Goal: Information Seeking & Learning: Learn about a topic

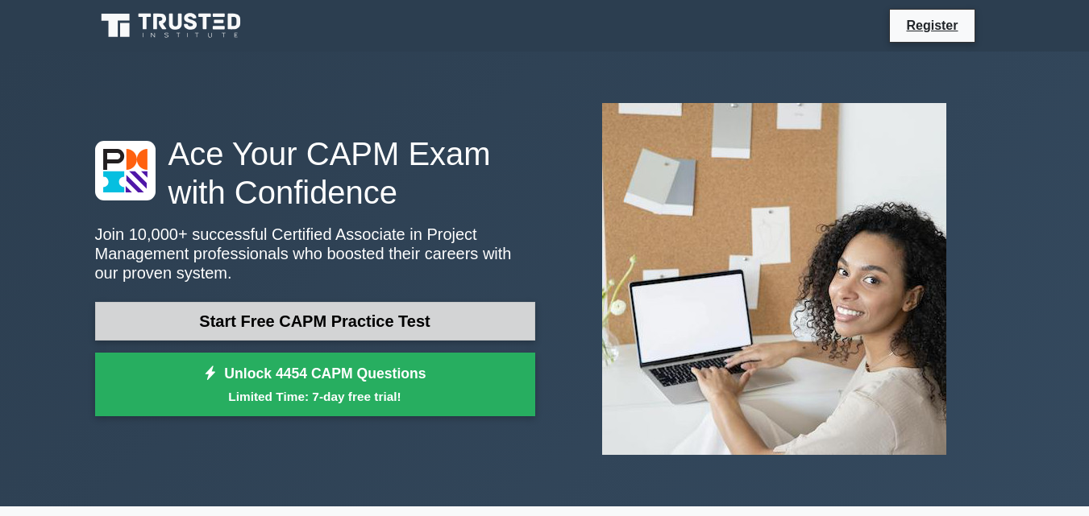
click at [277, 317] on link "Start Free CAPM Practice Test" at bounding box center [315, 321] width 440 height 39
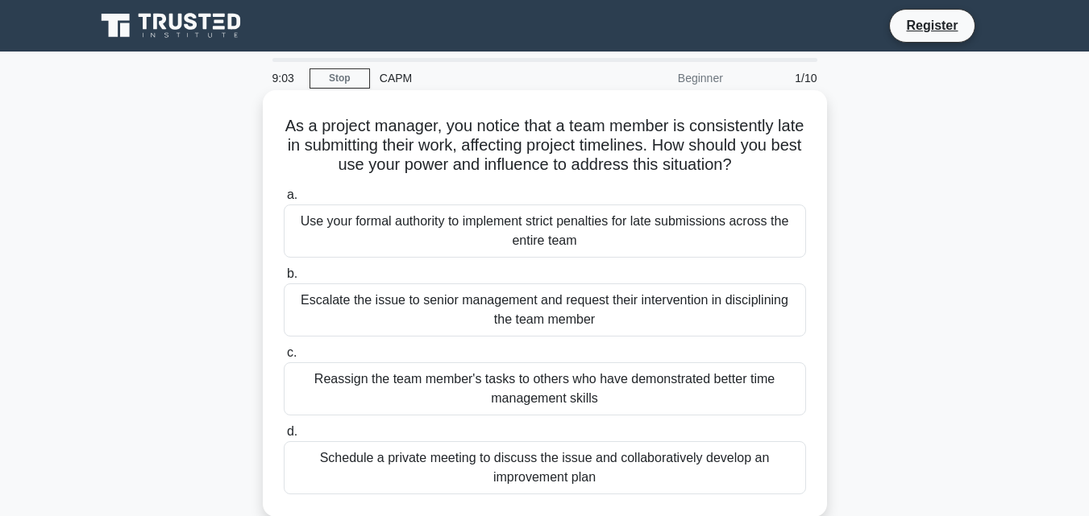
click at [360, 469] on div "Schedule a private meeting to discuss the issue and collaboratively develop an …" at bounding box center [545, 468] width 522 height 53
click at [284, 438] on input "d. Schedule a private meeting to discuss the issue and collaboratively develop …" at bounding box center [284, 432] width 0 height 10
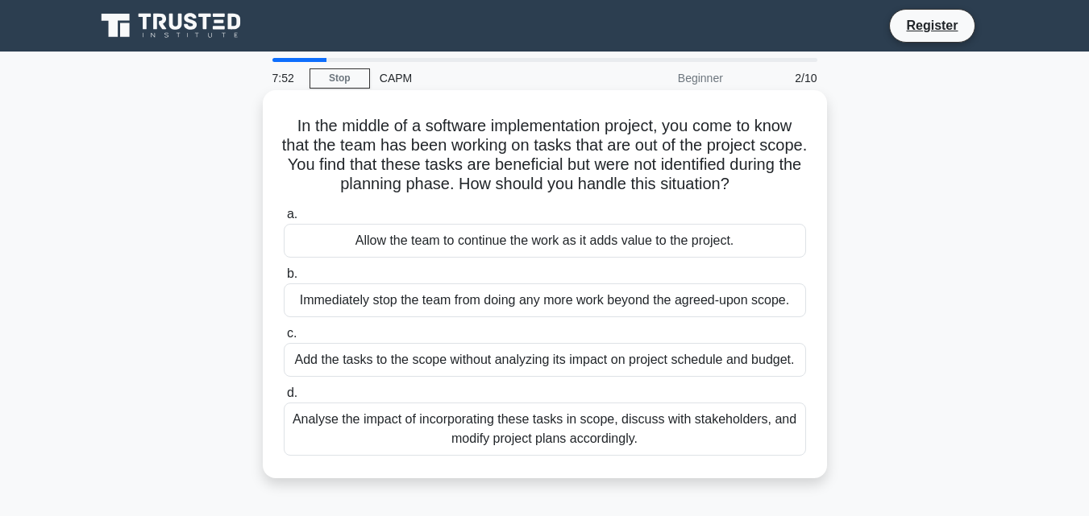
click at [384, 436] on div "Analyse the impact of incorporating these tasks in scope, discuss with stakehol…" at bounding box center [545, 429] width 522 height 53
click at [284, 399] on input "d. Analyse the impact of incorporating these tasks in scope, discuss with stake…" at bounding box center [284, 393] width 0 height 10
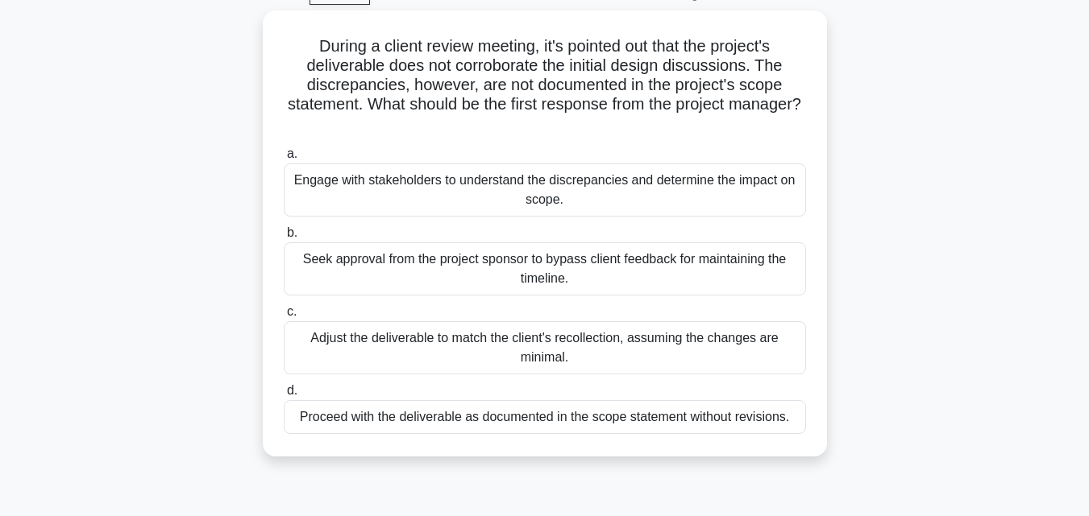
scroll to position [82, 0]
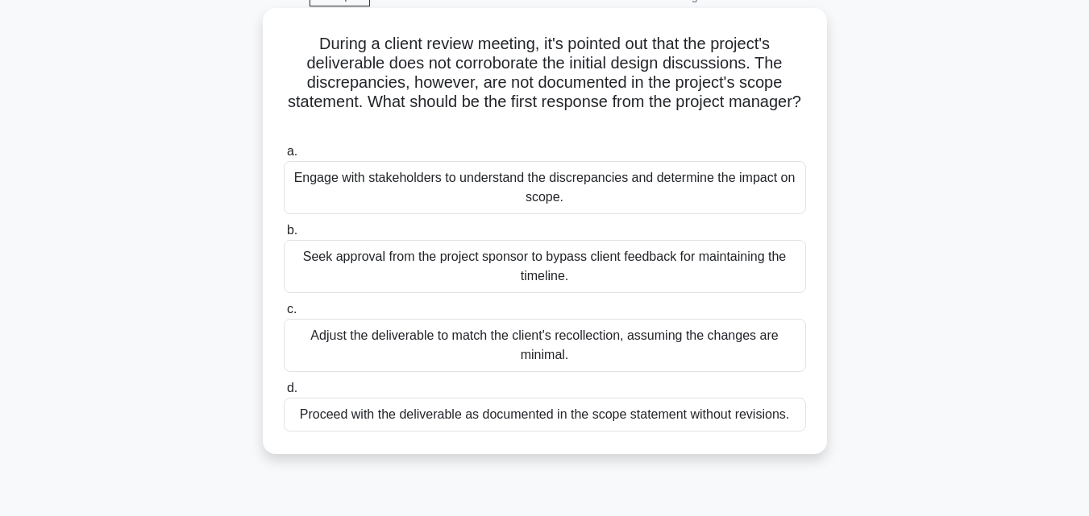
click at [599, 345] on div "Adjust the deliverable to match the client's recollection, assuming the changes…" at bounding box center [545, 345] width 522 height 53
click at [284, 315] on input "c. Adjust the deliverable to match the client's recollection, assuming the chan…" at bounding box center [284, 310] width 0 height 10
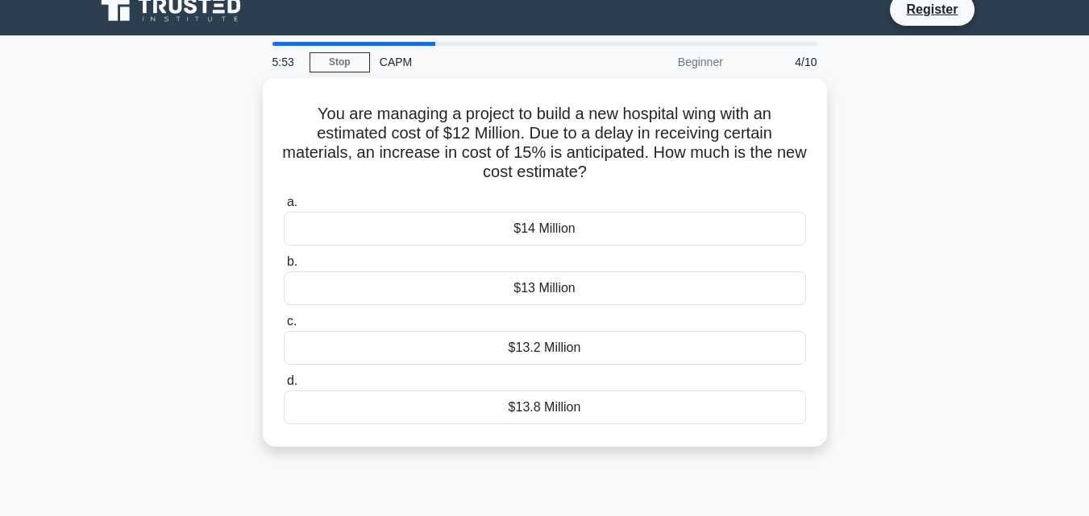
scroll to position [0, 0]
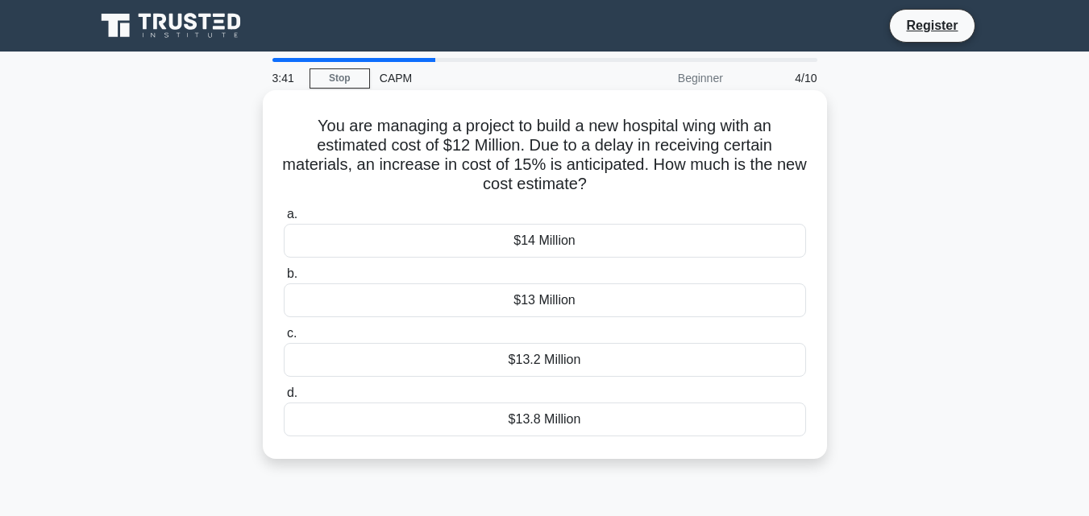
click at [553, 421] on div "$13.8 Million" at bounding box center [545, 420] width 522 height 34
click at [284, 399] on input "d. $13.8 Million" at bounding box center [284, 393] width 0 height 10
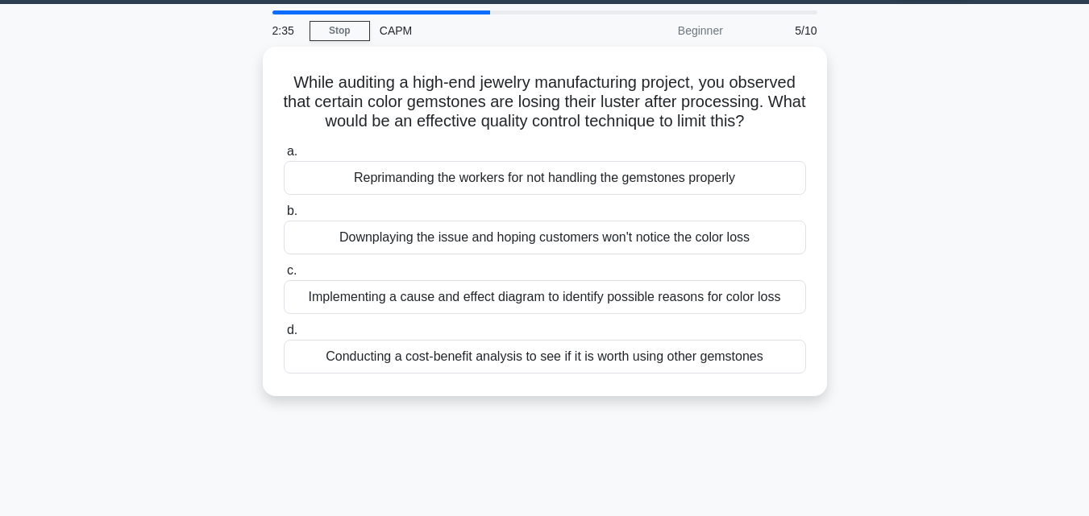
scroll to position [44, 0]
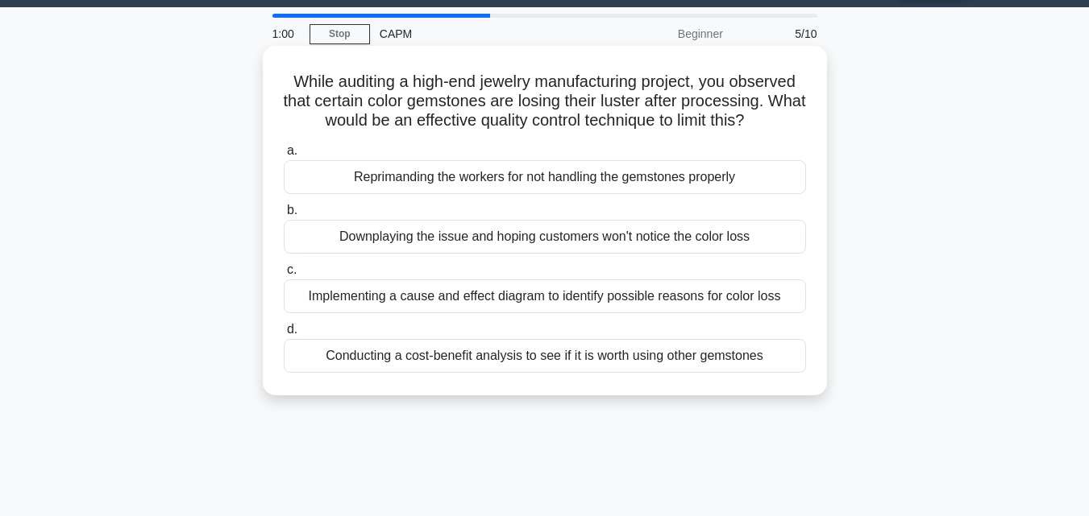
click at [636, 304] on div "Implementing a cause and effect diagram to identify possible reasons for color …" at bounding box center [545, 297] width 522 height 34
click at [284, 276] on input "c. Implementing a cause and effect diagram to identify possible reasons for col…" at bounding box center [284, 270] width 0 height 10
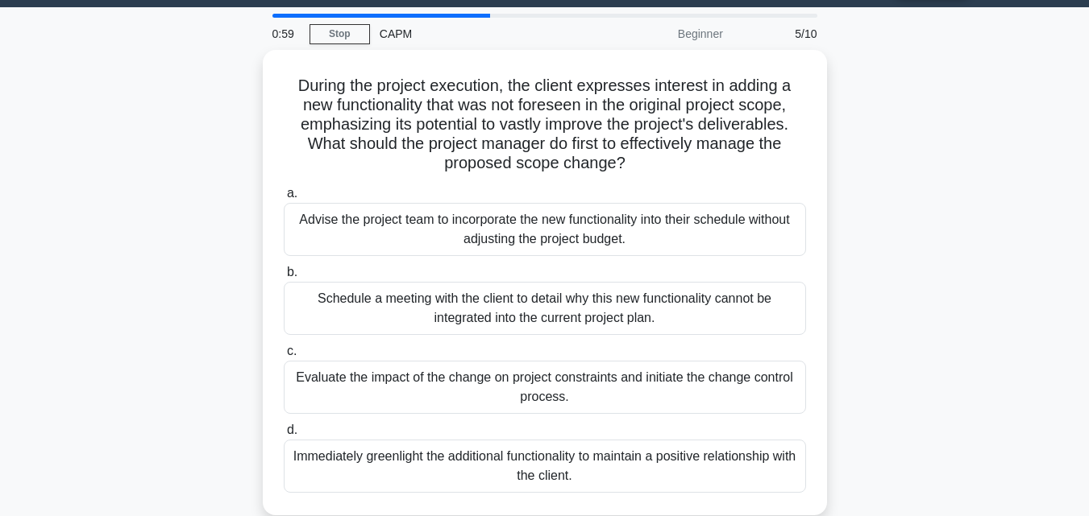
scroll to position [0, 0]
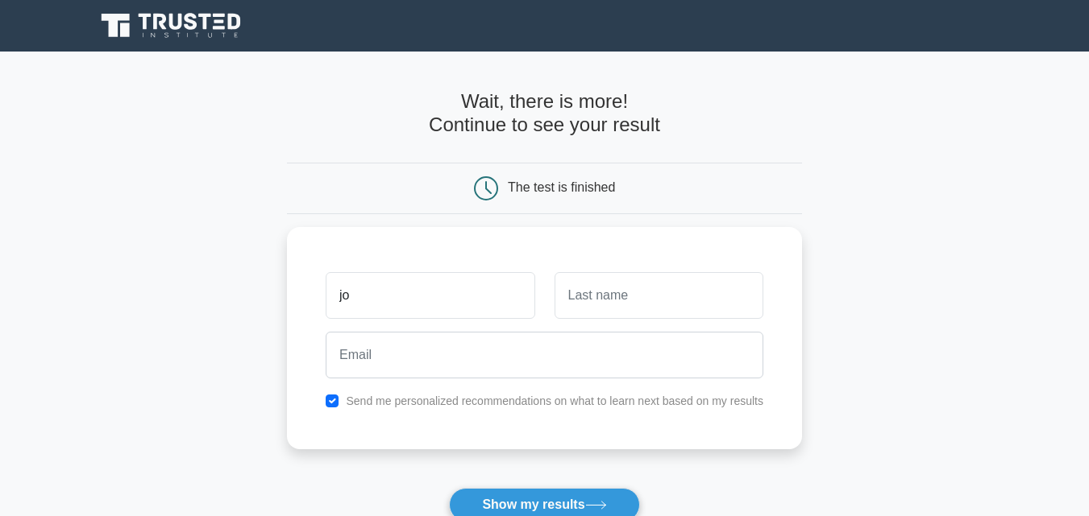
type input "j"
type input "[PERSON_NAME]"
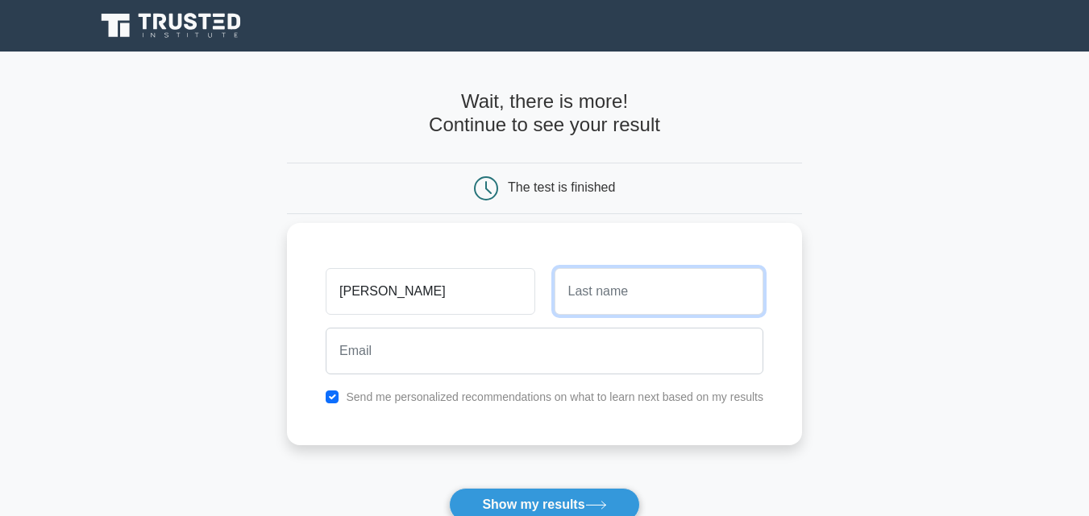
click at [640, 294] on input "text" at bounding box center [658, 291] width 209 height 47
type input "Bebe"
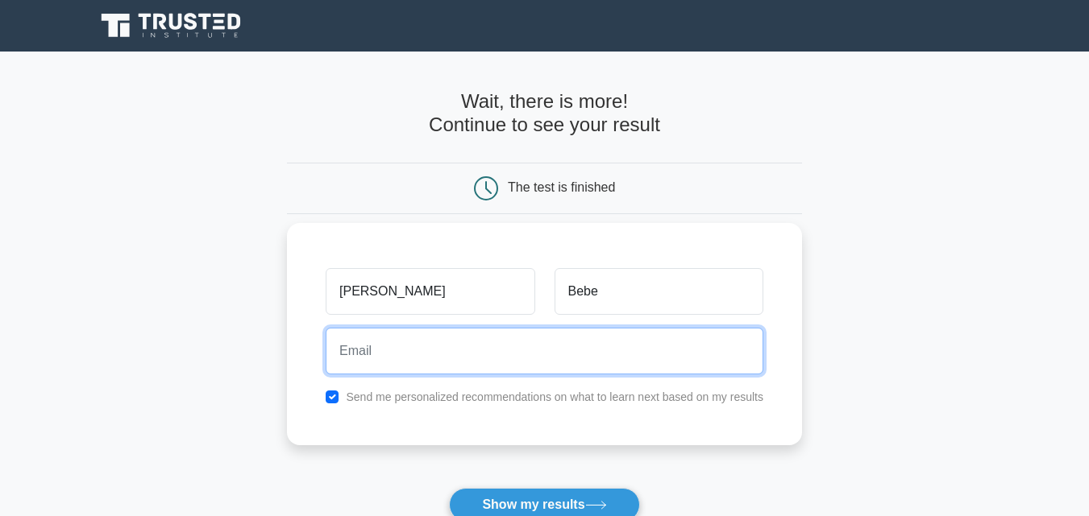
click at [462, 354] on input "email" at bounding box center [545, 351] width 438 height 47
type input "joshuabebe73@gmail.com"
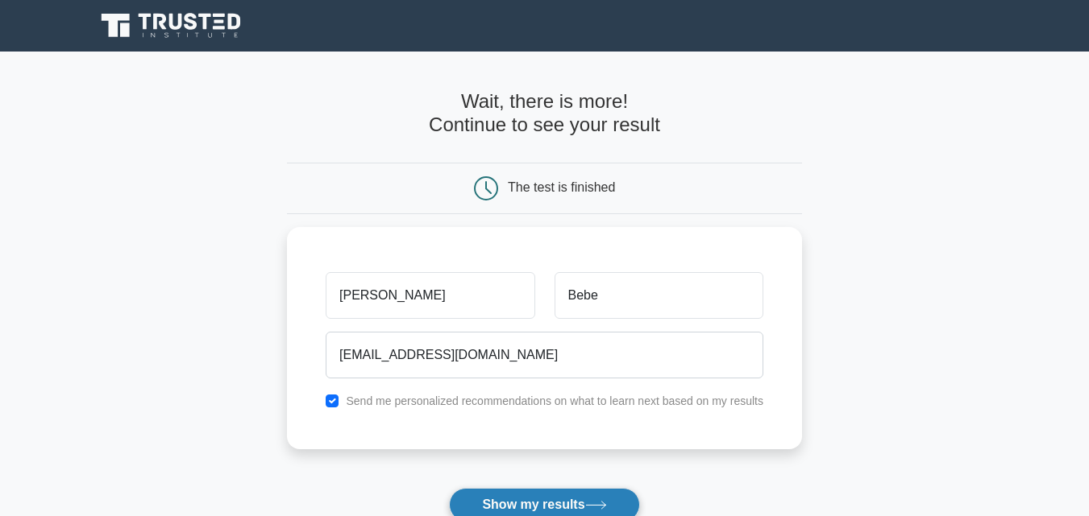
click at [582, 504] on button "Show my results" at bounding box center [544, 505] width 190 height 34
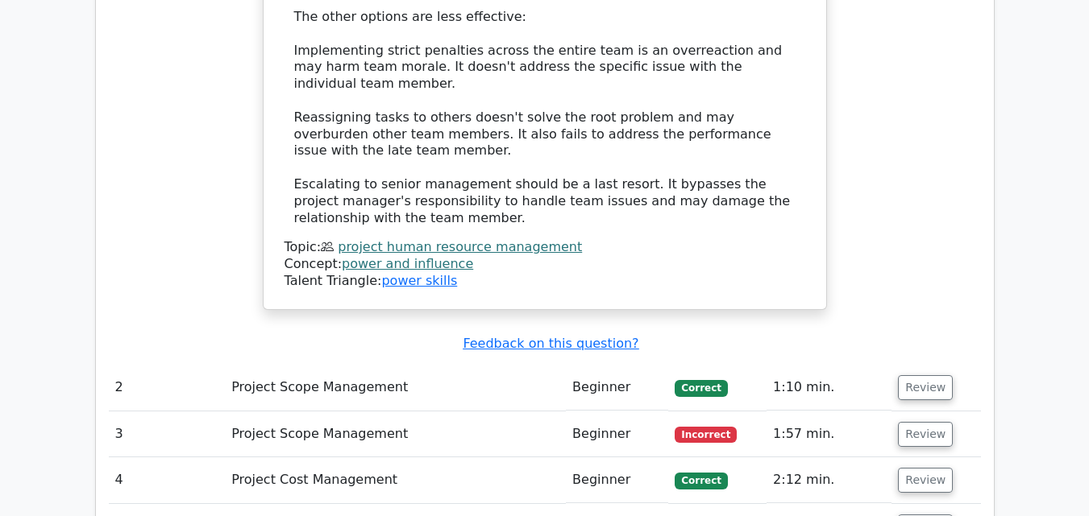
scroll to position [2053, 0]
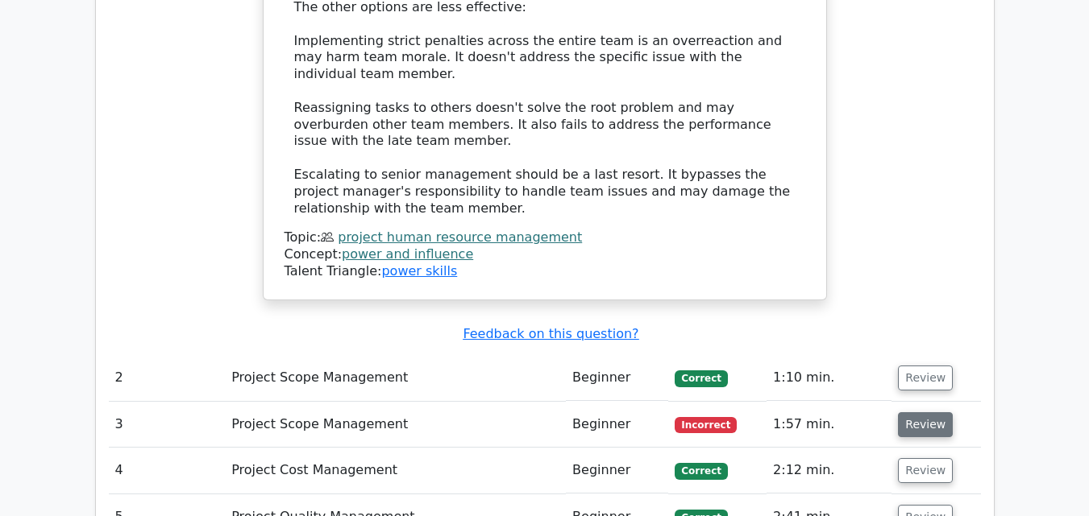
click at [931, 413] on button "Review" at bounding box center [925, 425] width 55 height 25
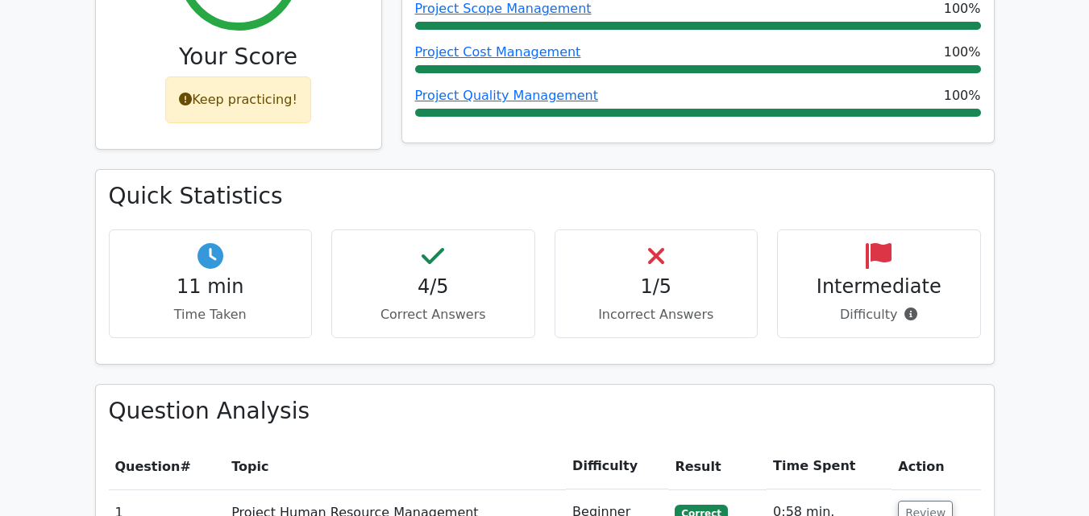
scroll to position [0, 0]
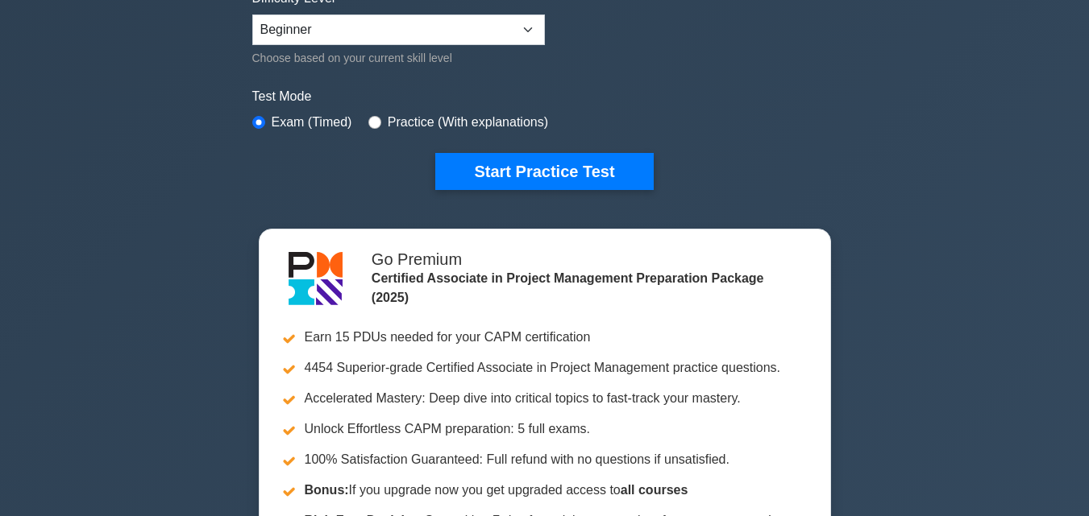
scroll to position [438, 0]
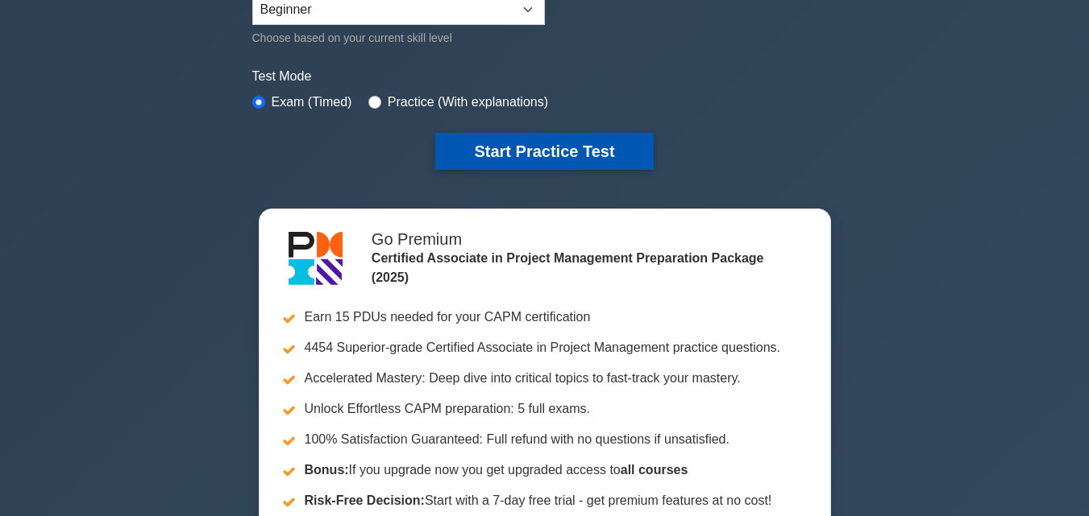
click at [564, 156] on button "Start Practice Test" at bounding box center [544, 151] width 218 height 37
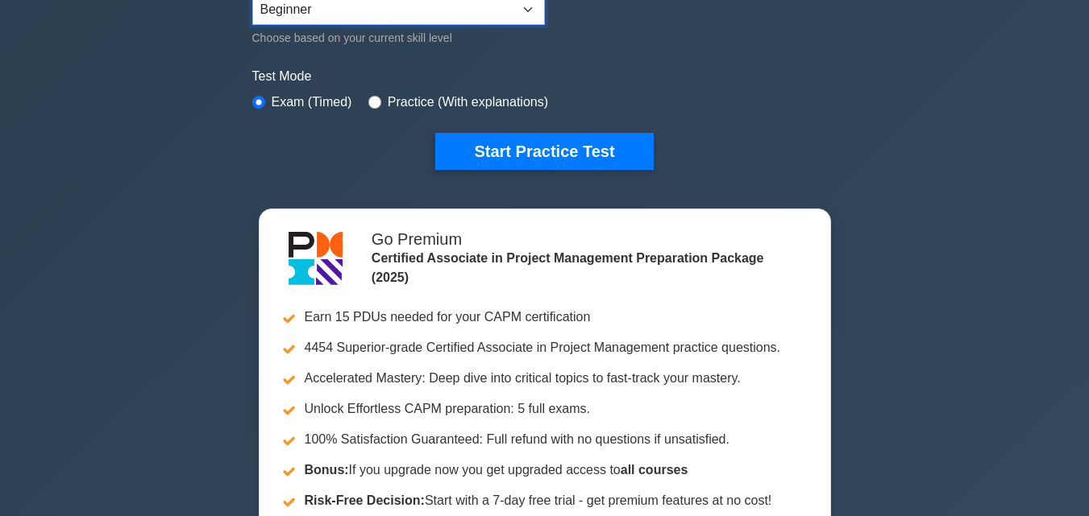
scroll to position [430, 0]
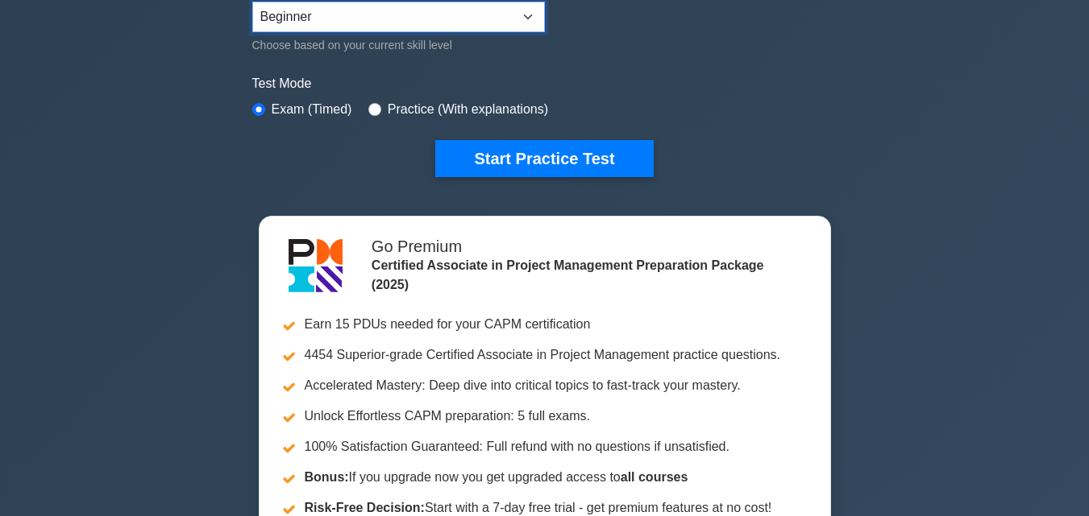
click at [527, 8] on select "Beginner Intermediate Expert" at bounding box center [398, 17] width 292 height 31
click at [252, 2] on select "Beginner Intermediate Expert" at bounding box center [398, 17] width 292 height 31
click at [368, 109] on input "radio" at bounding box center [374, 109] width 13 height 13
radio input "true"
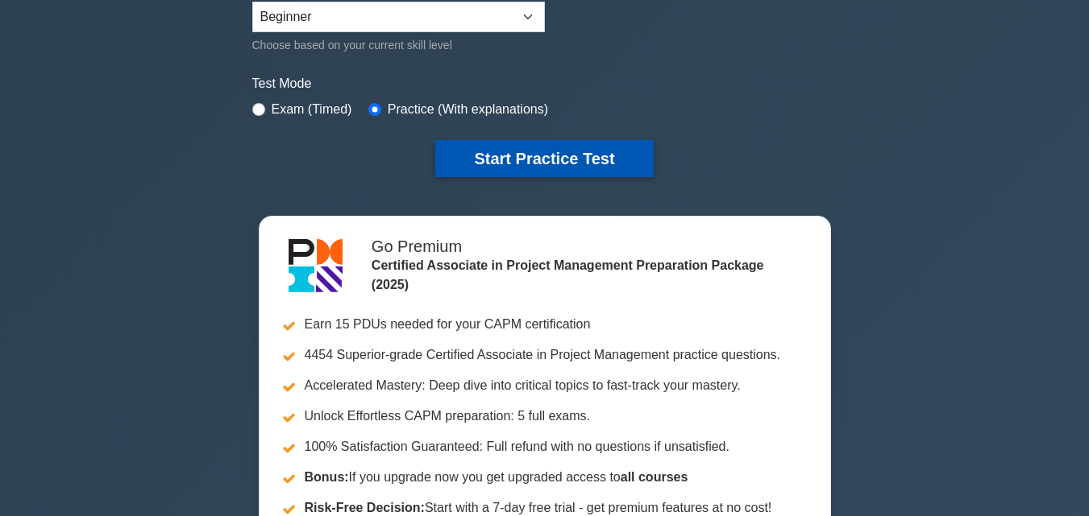
click at [464, 148] on button "Start Practice Test" at bounding box center [544, 158] width 218 height 37
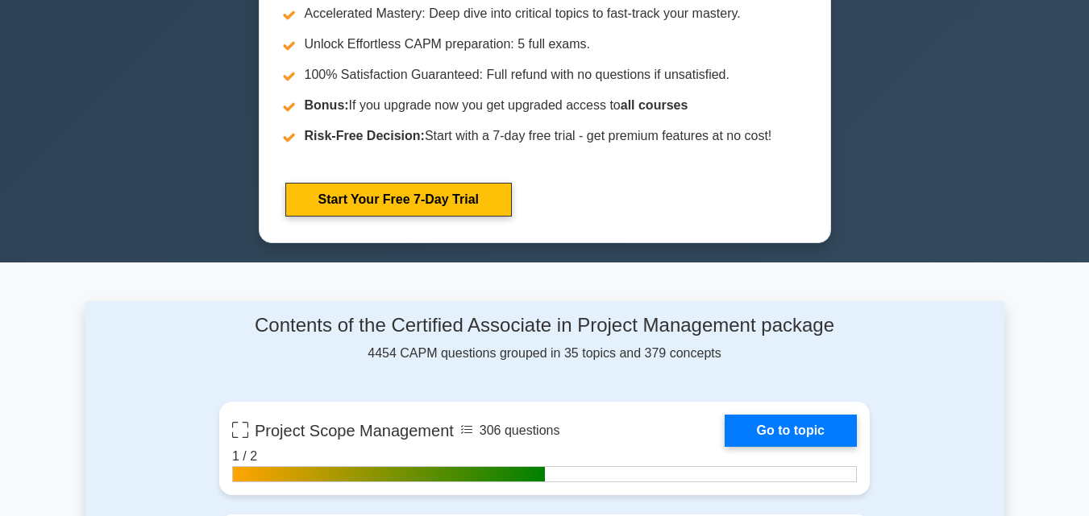
scroll to position [792, 0]
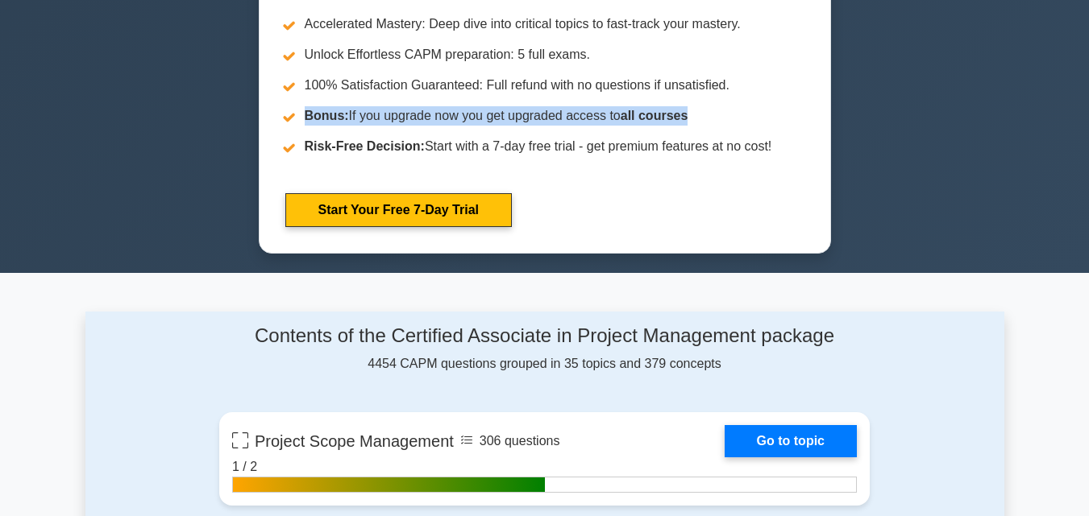
drag, startPoint x: 1081, startPoint y: 89, endPoint x: 1083, endPoint y: 99, distance: 10.6
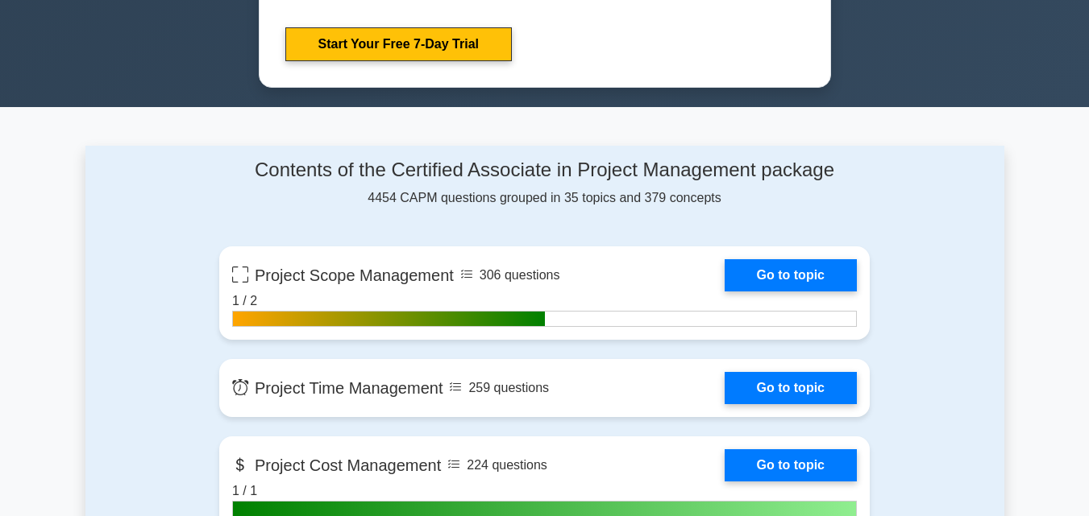
scroll to position [968, 0]
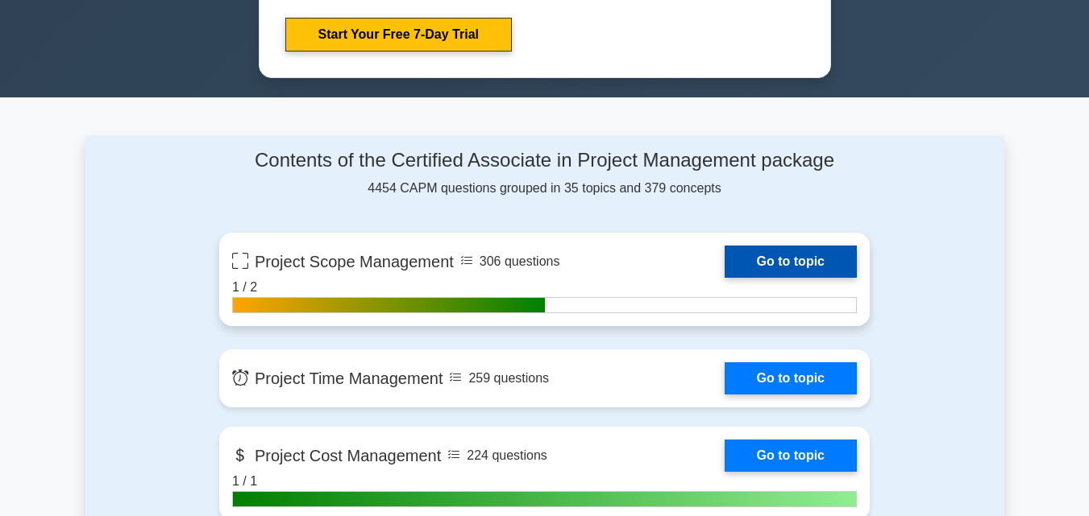
click at [762, 254] on link "Go to topic" at bounding box center [790, 262] width 132 height 32
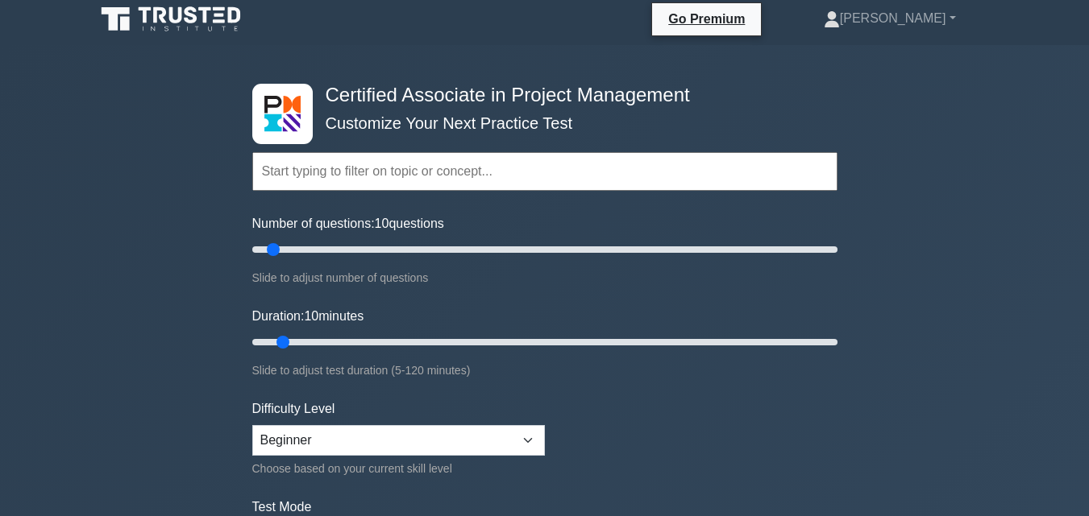
scroll to position [0, 0]
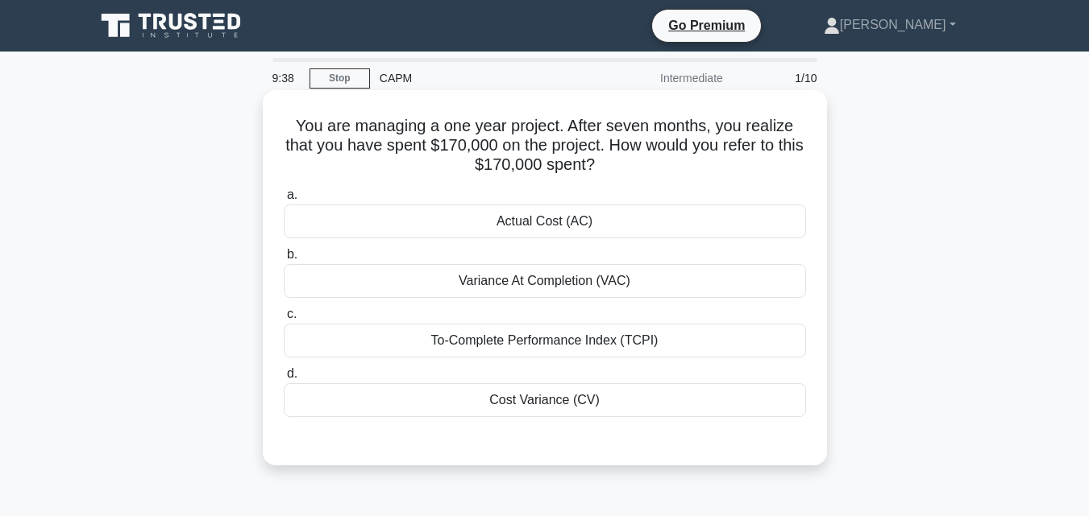
click at [513, 405] on div "Cost Variance (CV)" at bounding box center [545, 401] width 522 height 34
click at [284, 380] on input "d. Cost Variance (CV)" at bounding box center [284, 374] width 0 height 10
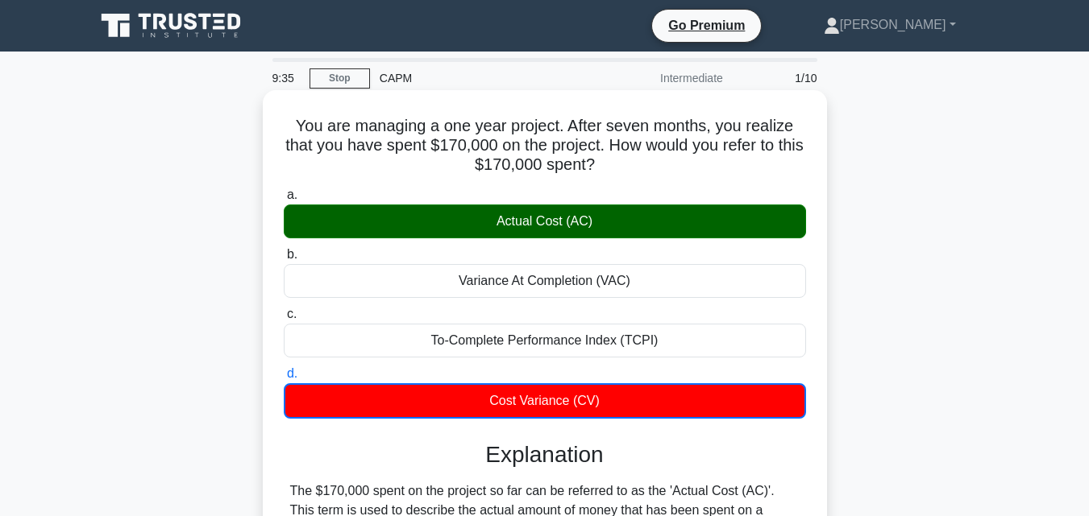
click at [553, 217] on div "Actual Cost (AC)" at bounding box center [545, 222] width 522 height 34
click at [284, 201] on input "a. Actual Cost (AC)" at bounding box center [284, 195] width 0 height 10
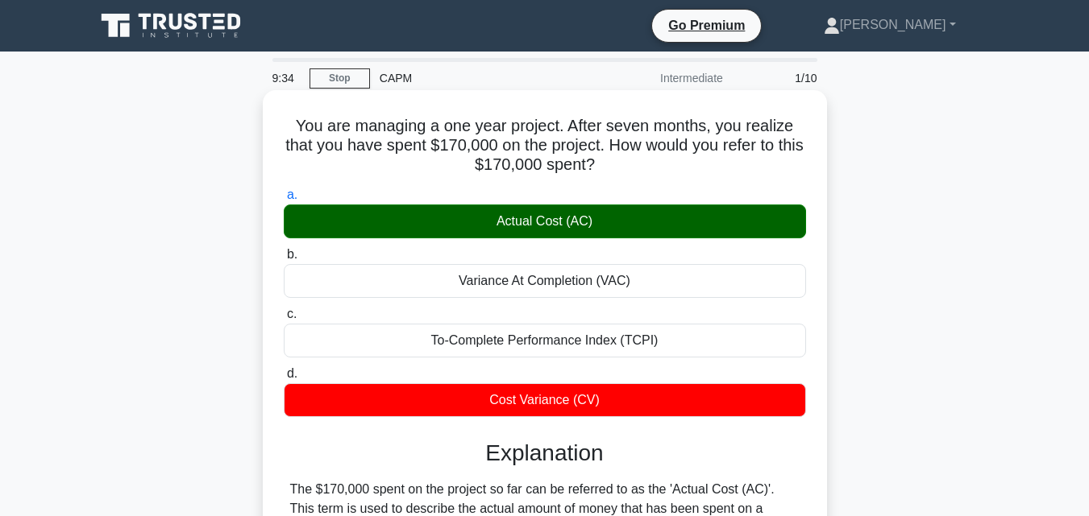
click at [553, 217] on div "Actual Cost (AC)" at bounding box center [545, 222] width 522 height 34
click at [284, 201] on input "a. Actual Cost (AC)" at bounding box center [284, 195] width 0 height 10
click at [553, 217] on div "Actual Cost (AC)" at bounding box center [545, 222] width 522 height 34
click at [284, 201] on input "a. Actual Cost (AC)" at bounding box center [284, 195] width 0 height 10
click at [553, 217] on div "Actual Cost (AC)" at bounding box center [545, 222] width 522 height 34
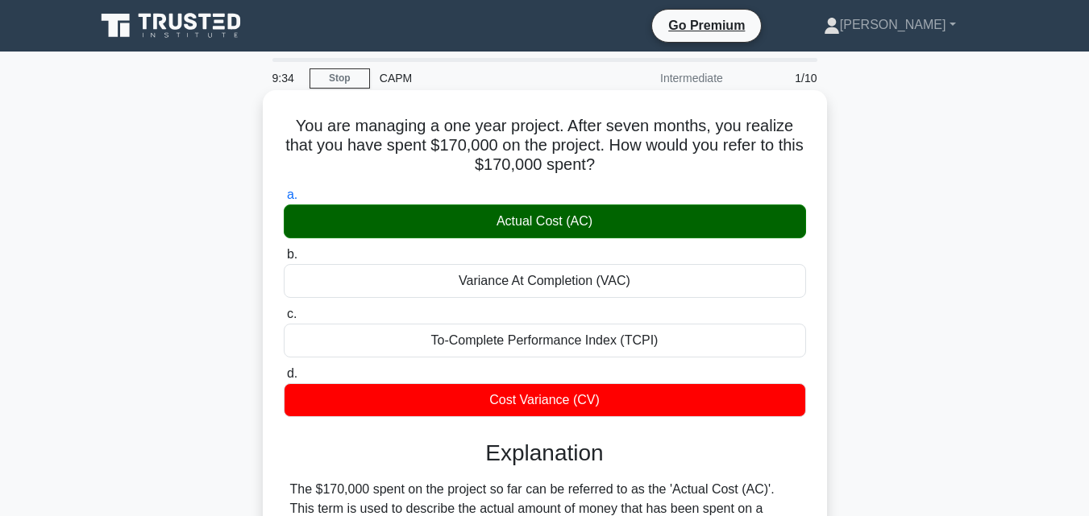
click at [284, 201] on input "a. Actual Cost (AC)" at bounding box center [284, 195] width 0 height 10
click at [553, 217] on div "Actual Cost (AC)" at bounding box center [545, 222] width 522 height 34
click at [284, 201] on input "a. Actual Cost (AC)" at bounding box center [284, 195] width 0 height 10
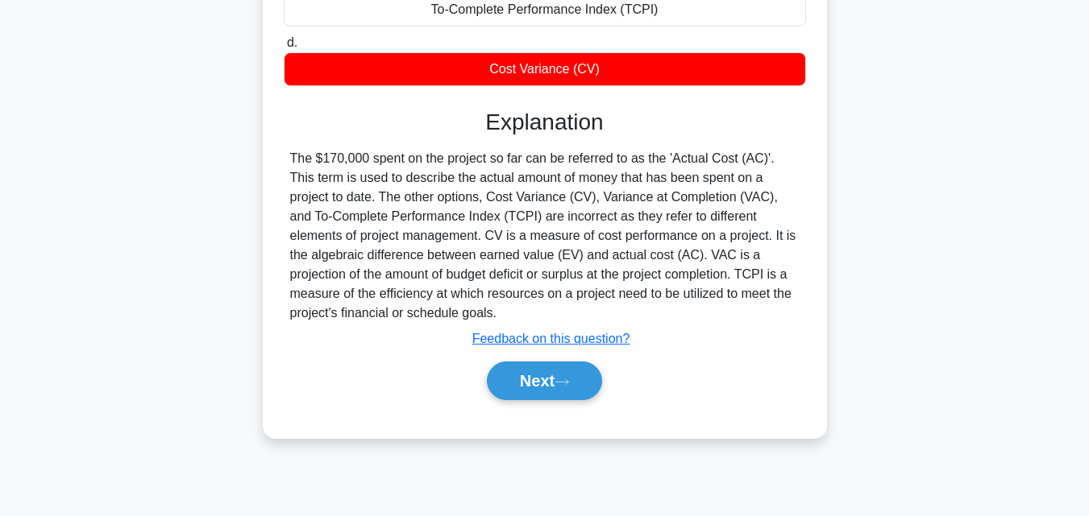
scroll to position [337, 0]
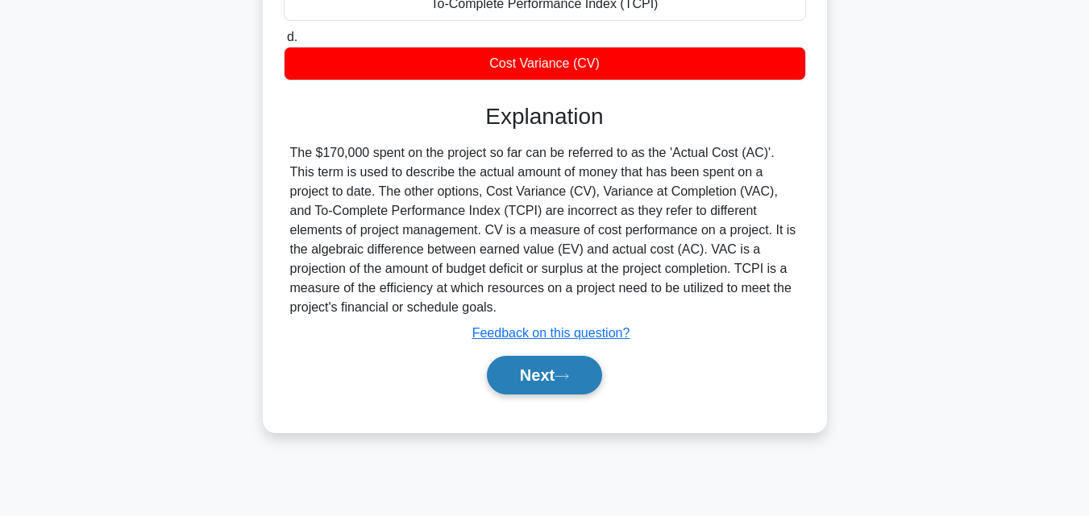
click at [534, 369] on button "Next" at bounding box center [544, 375] width 115 height 39
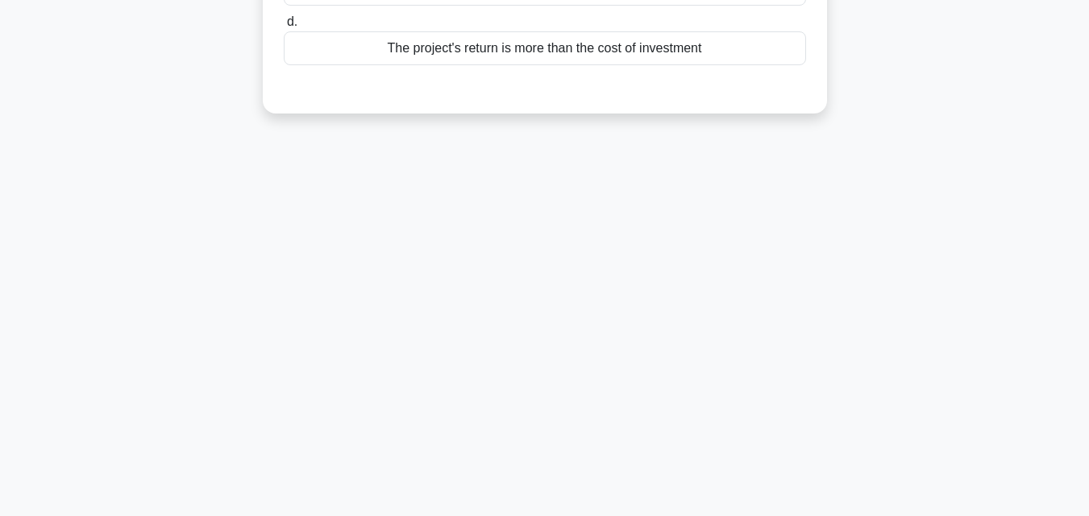
click at [534, 369] on div "9:22 Stop CAPM Intermediate 2/10 If the Net Present Value (NPV) of a project is…" at bounding box center [544, 124] width 919 height 806
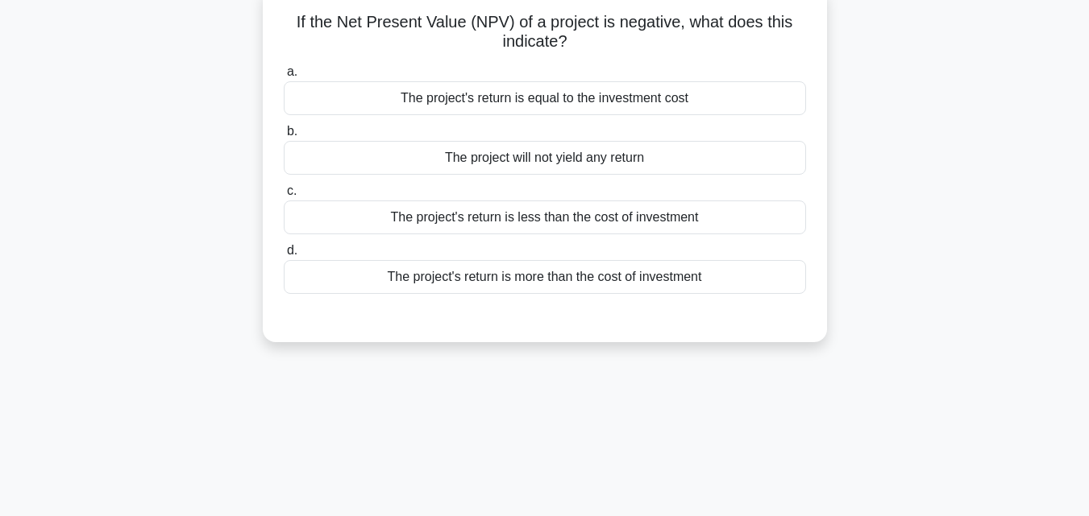
scroll to position [99, 0]
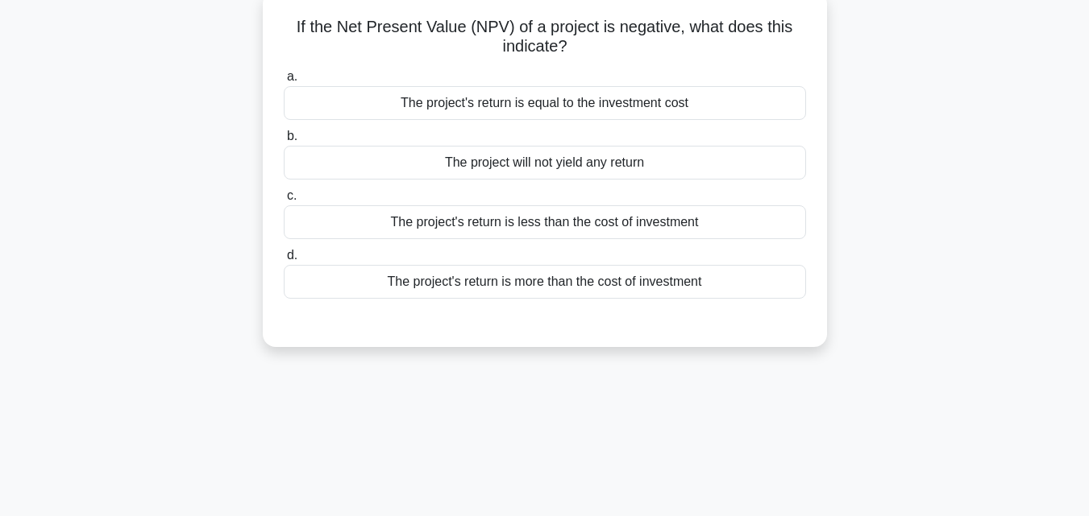
click at [593, 214] on div "The project's return is less than the cost of investment" at bounding box center [545, 222] width 522 height 34
click at [284, 201] on input "c. The project's return is less than the cost of investment" at bounding box center [284, 196] width 0 height 10
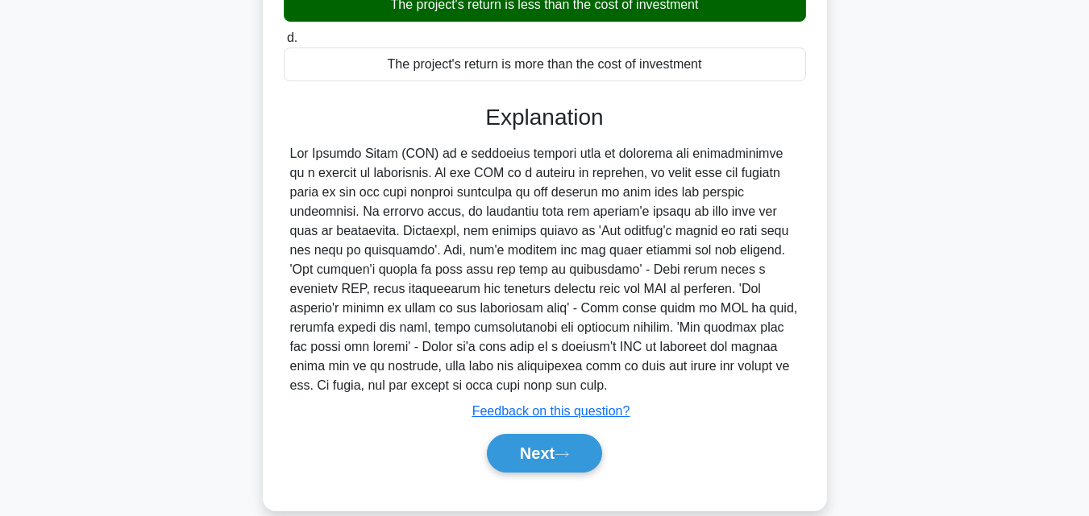
scroll to position [325, 0]
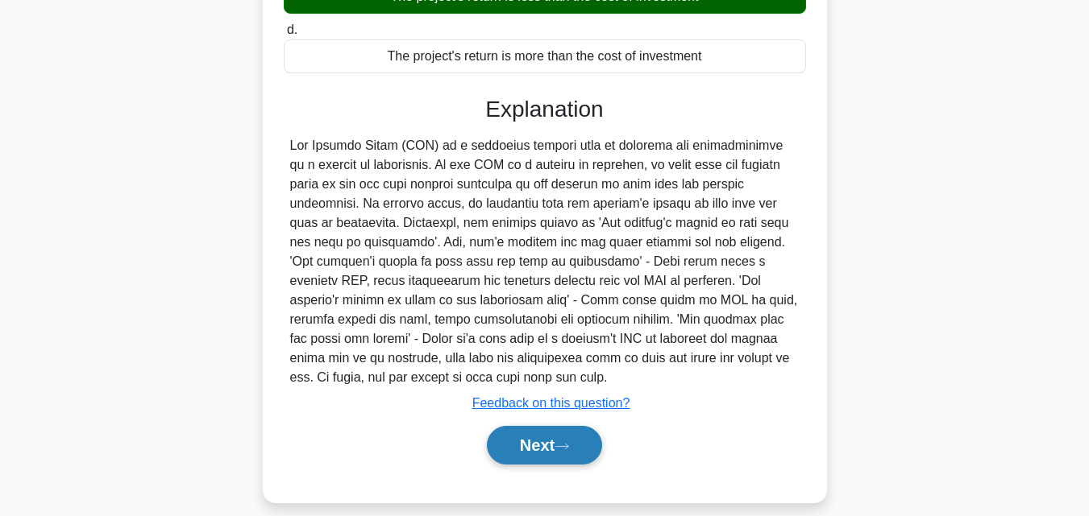
click at [538, 426] on button "Next" at bounding box center [544, 445] width 115 height 39
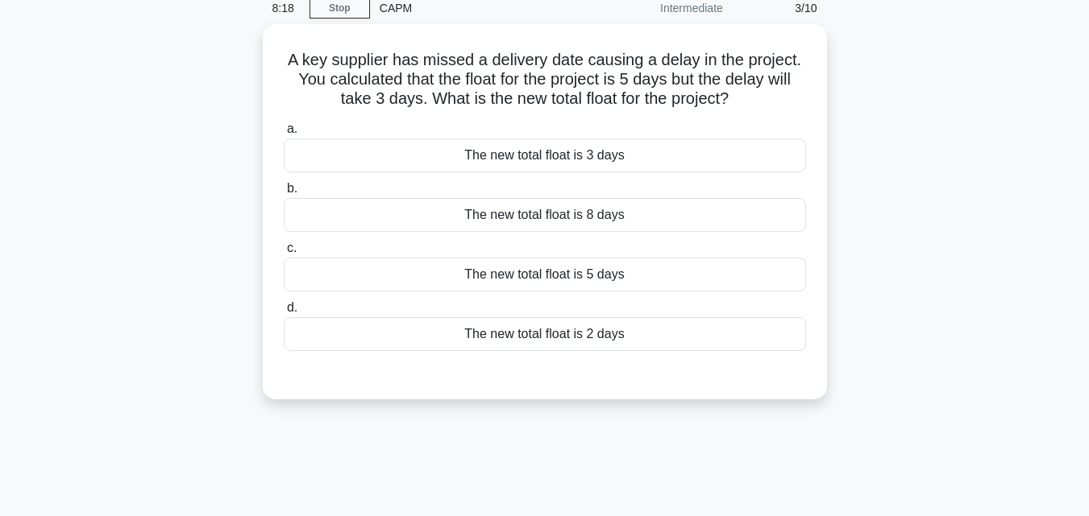
scroll to position [69, 0]
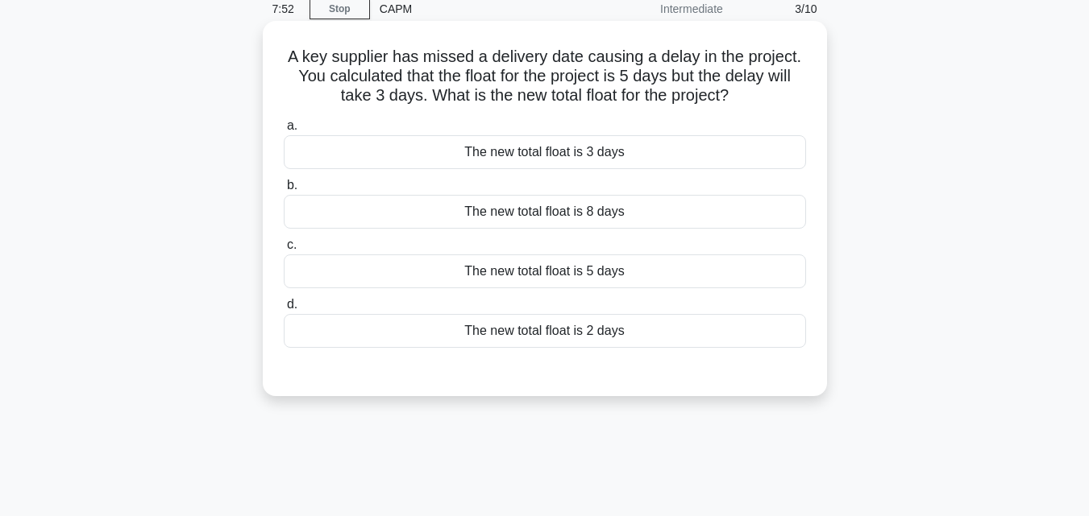
click at [608, 218] on div "The new total float is 8 days" at bounding box center [545, 212] width 522 height 34
click at [284, 191] on input "b. The new total float is 8 days" at bounding box center [284, 185] width 0 height 10
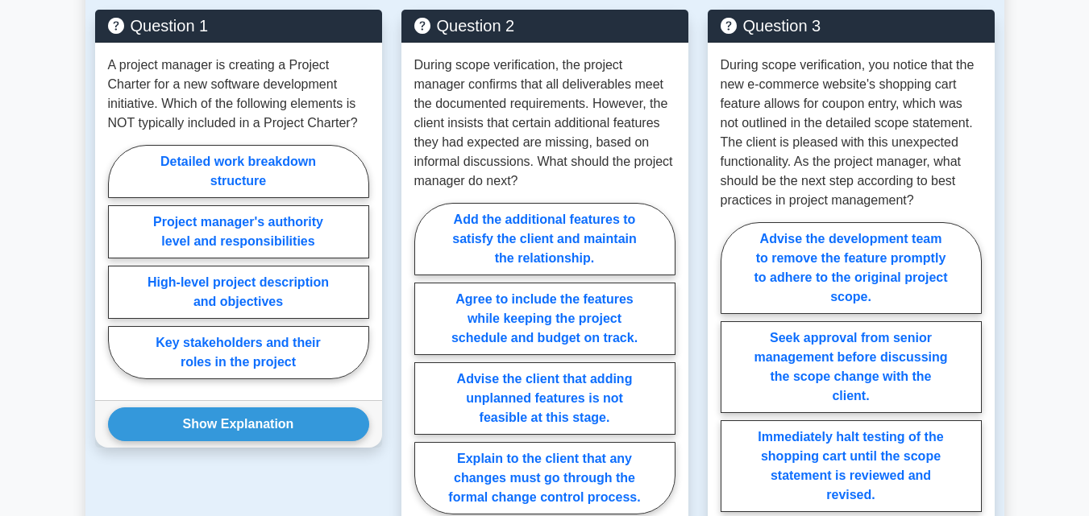
scroll to position [1238, 0]
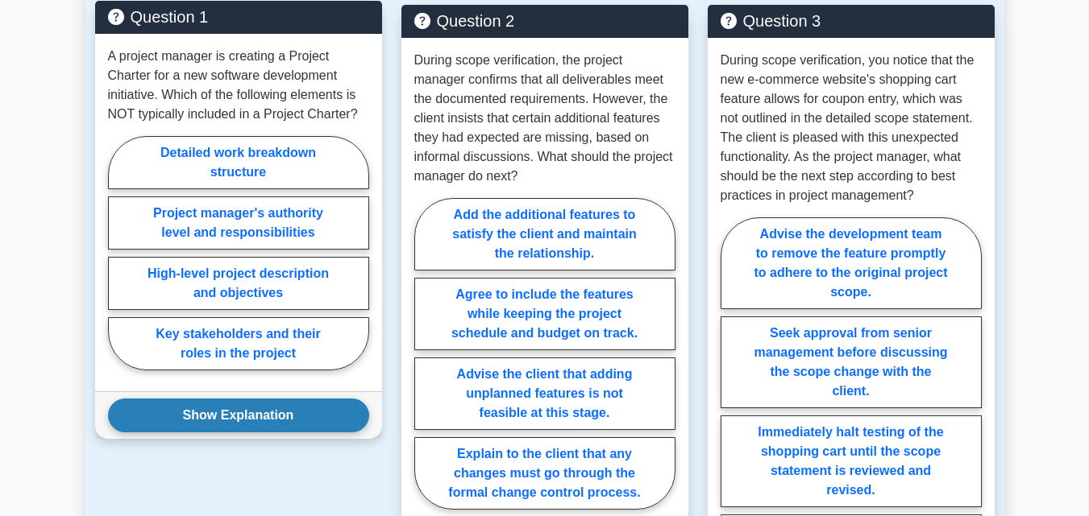
click at [224, 409] on button "Show Explanation" at bounding box center [238, 416] width 261 height 34
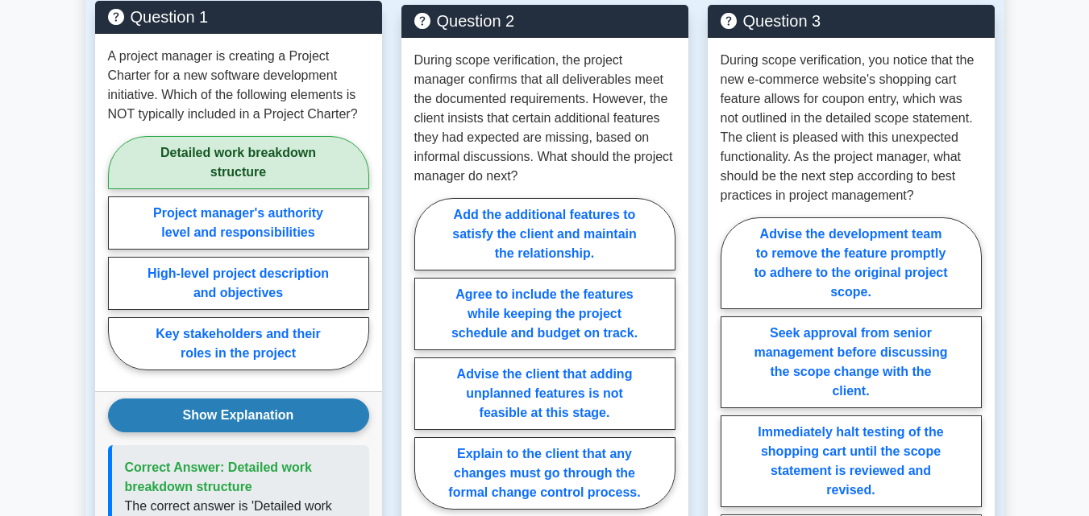
click at [224, 409] on button "Show Explanation" at bounding box center [238, 416] width 261 height 34
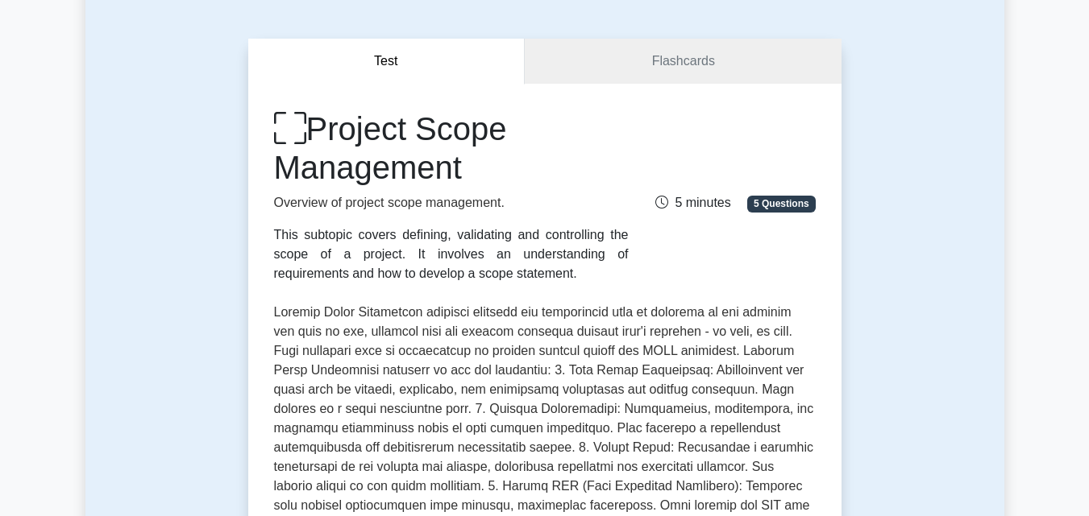
scroll to position [0, 0]
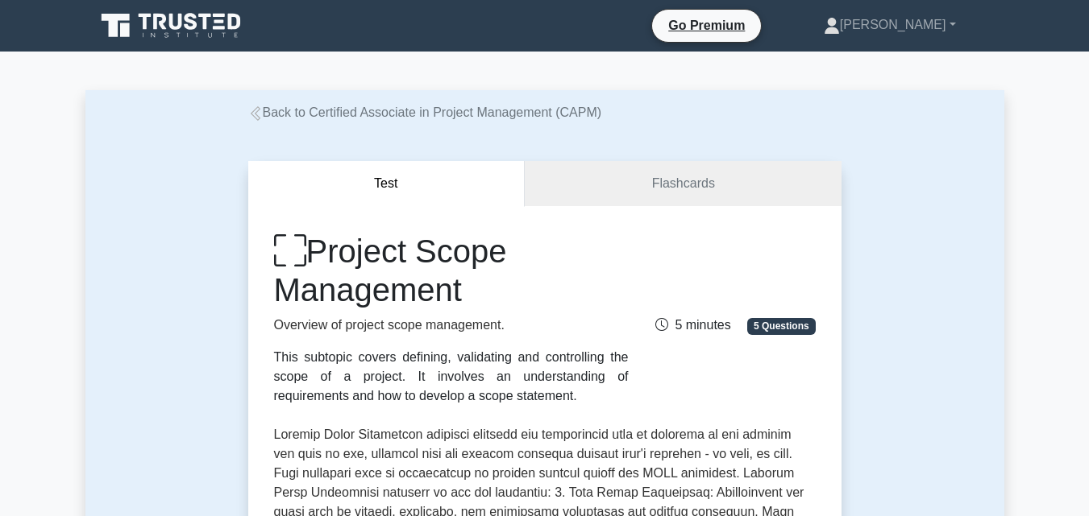
click at [1040, 48] on nav "Go Premium [PERSON_NAME] Profile" at bounding box center [544, 26] width 1089 height 52
click at [1042, 49] on nav "Go Premium [PERSON_NAME] Profile" at bounding box center [544, 26] width 1089 height 52
click at [258, 114] on icon at bounding box center [255, 113] width 15 height 15
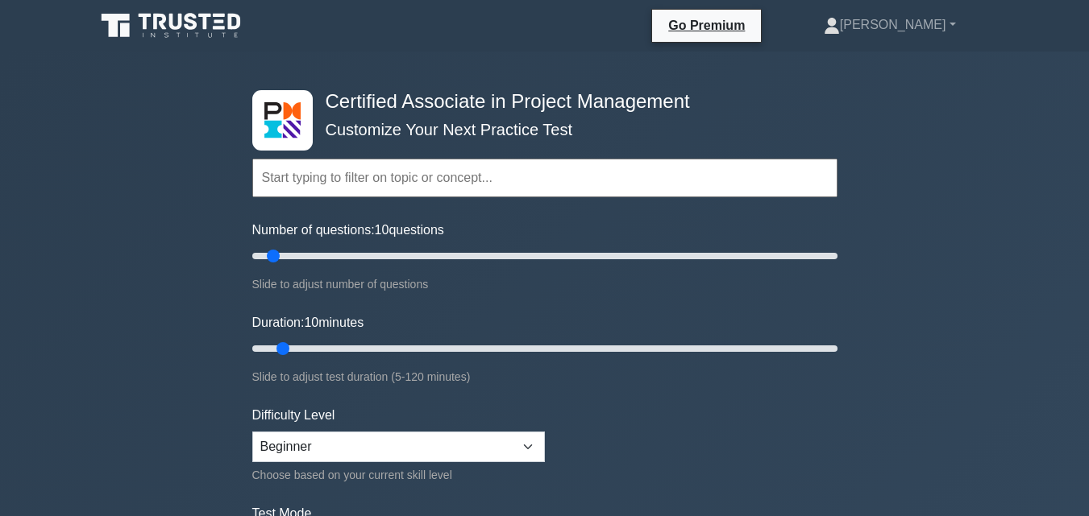
click at [809, 2] on nav "Go Premium [PERSON_NAME] Profile" at bounding box center [544, 26] width 1089 height 52
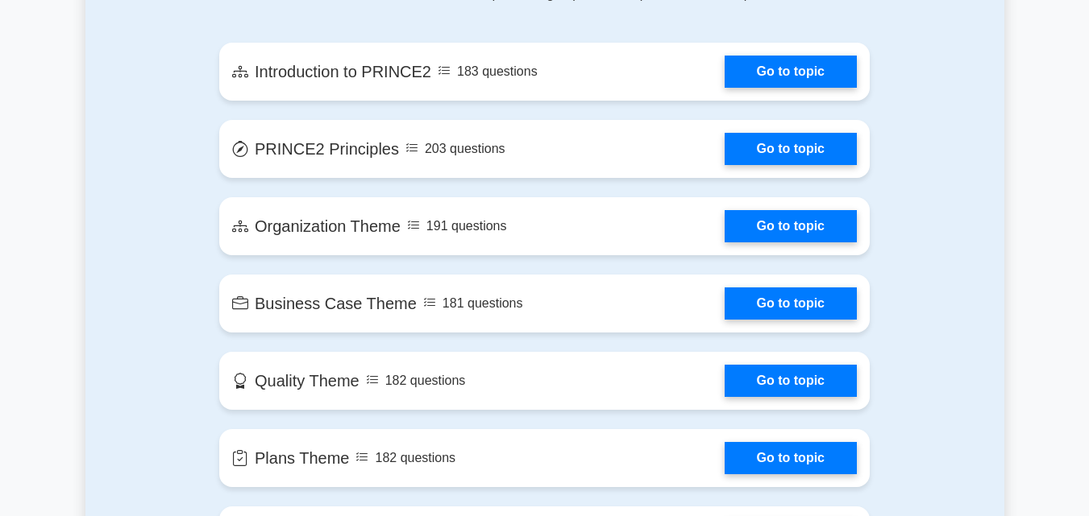
scroll to position [1146, 0]
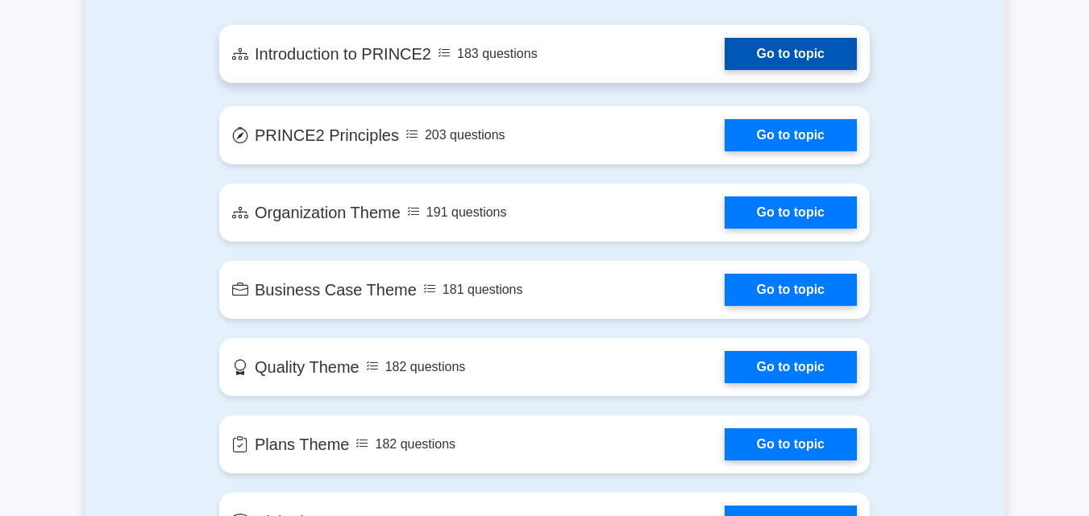
click at [783, 66] on link "Go to topic" at bounding box center [790, 54] width 132 height 32
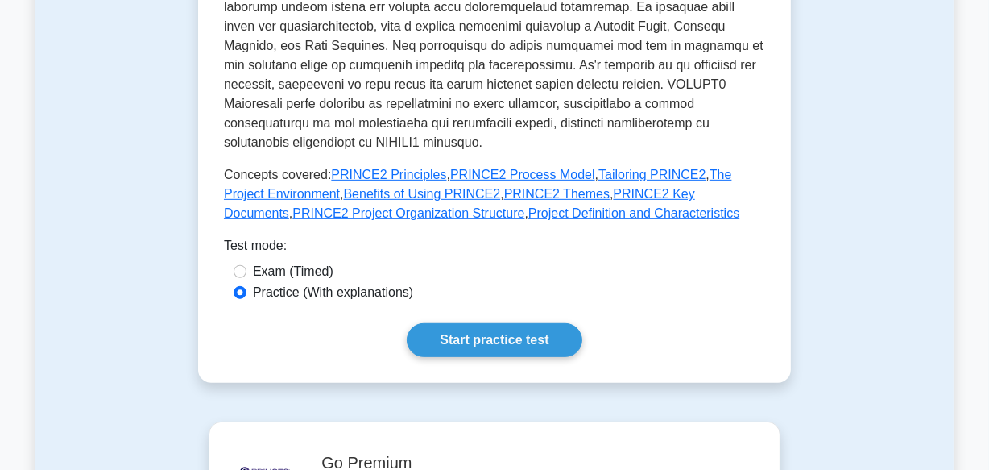
scroll to position [701, 0]
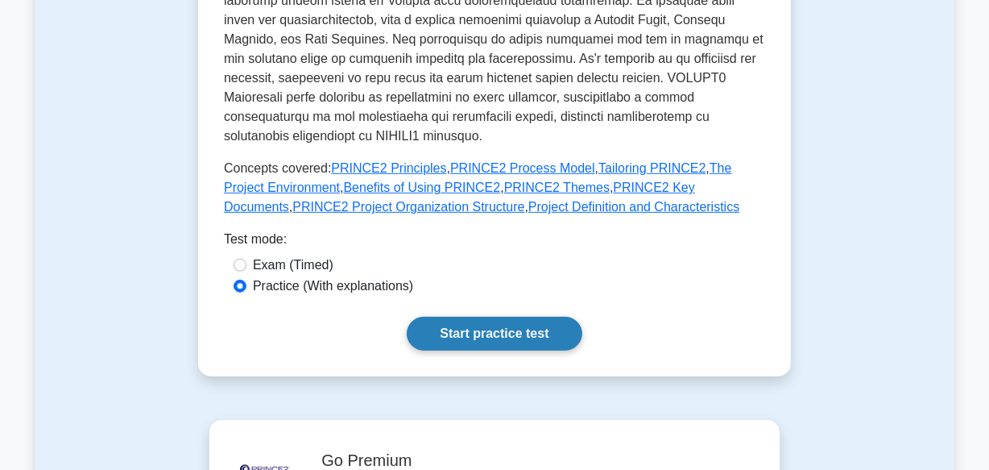
click at [547, 317] on link "Start practice test" at bounding box center [494, 334] width 175 height 34
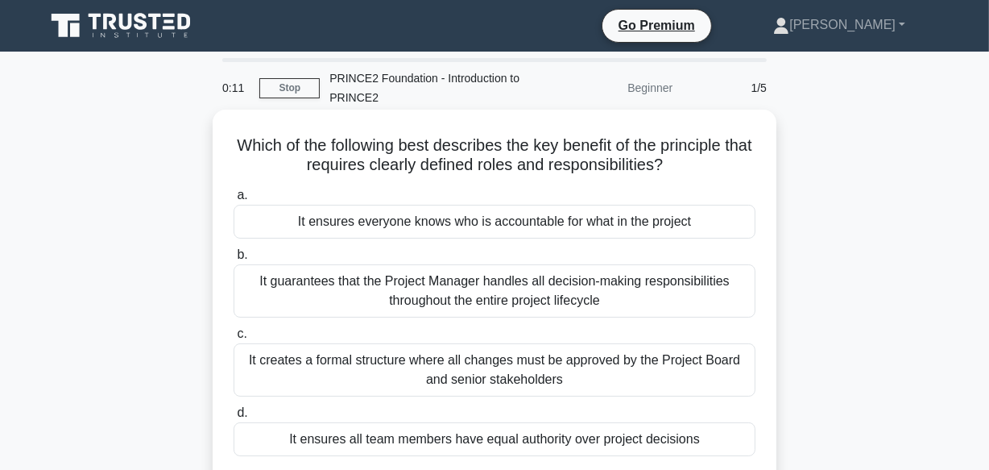
click at [645, 223] on div "It ensures everyone knows who is accountable for what in the project" at bounding box center [495, 222] width 522 height 34
click at [234, 201] on input "a. It ensures everyone knows who is accountable for what in the project" at bounding box center [234, 195] width 0 height 10
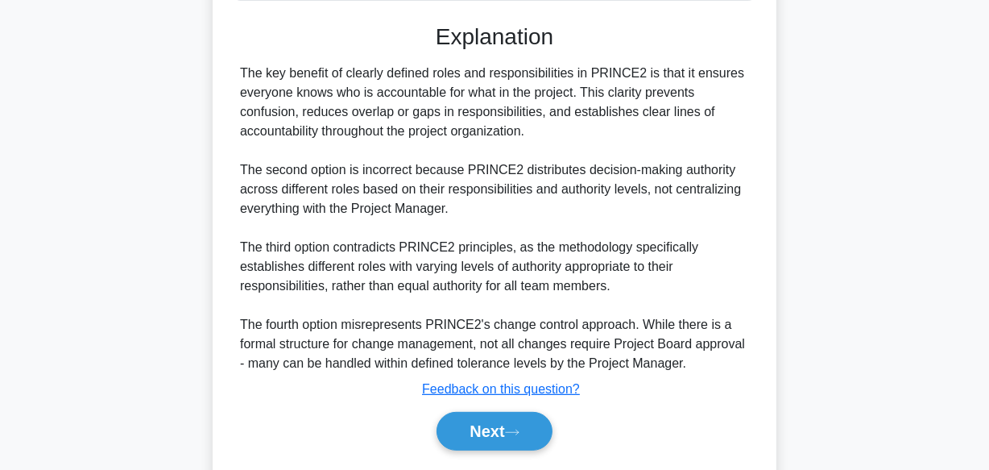
scroll to position [461, 0]
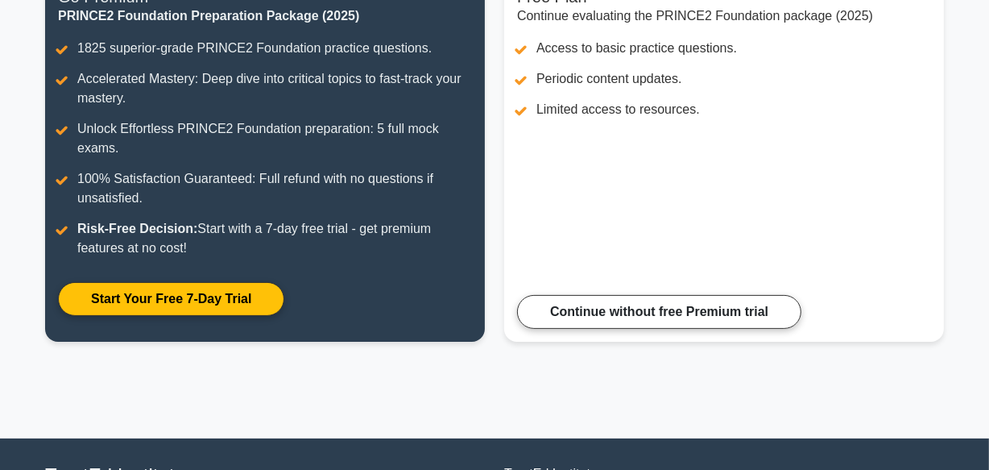
scroll to position [310, 0]
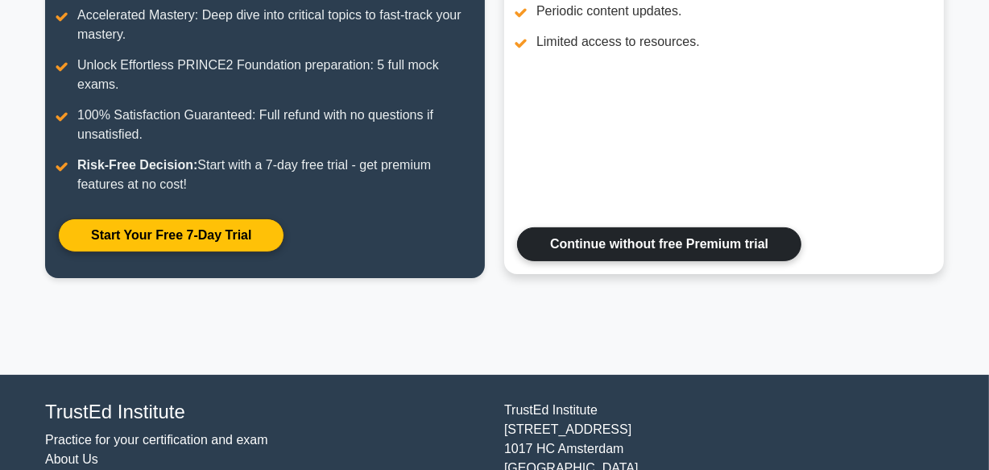
click at [711, 260] on link "Continue without free Premium trial" at bounding box center [659, 244] width 284 height 34
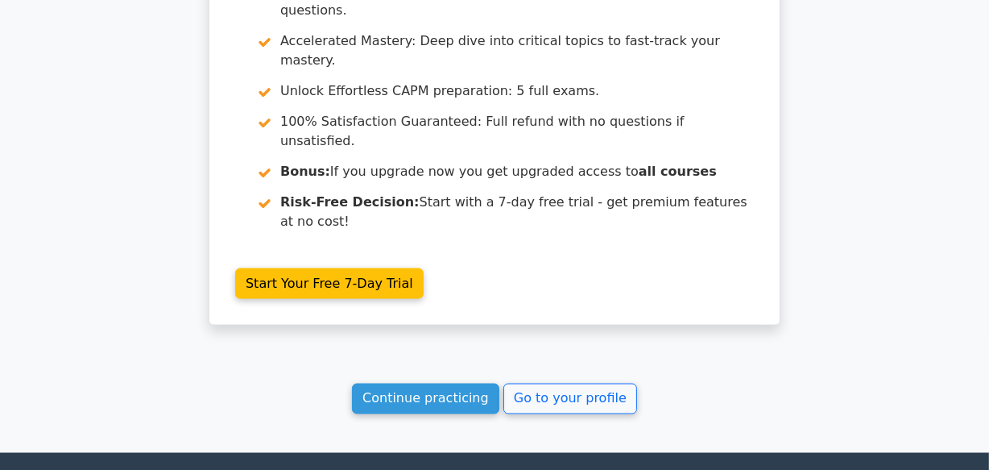
scroll to position [2330, 0]
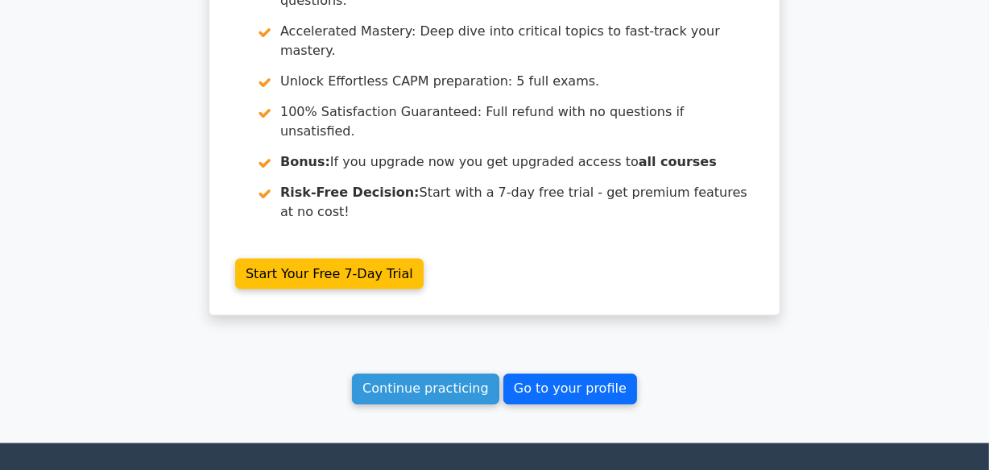
click at [560, 374] on link "Go to your profile" at bounding box center [571, 389] width 134 height 31
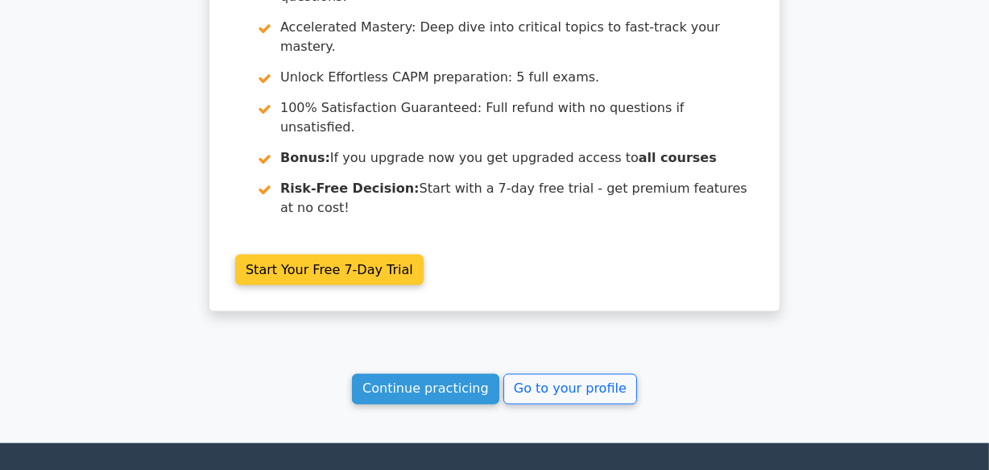
click at [303, 255] on link "Start Your Free 7-Day Trial" at bounding box center [329, 270] width 189 height 31
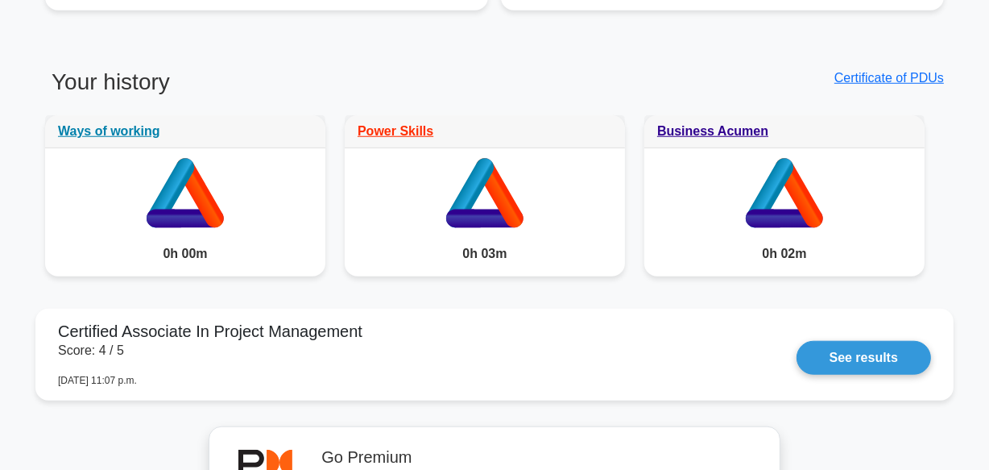
scroll to position [1251, 0]
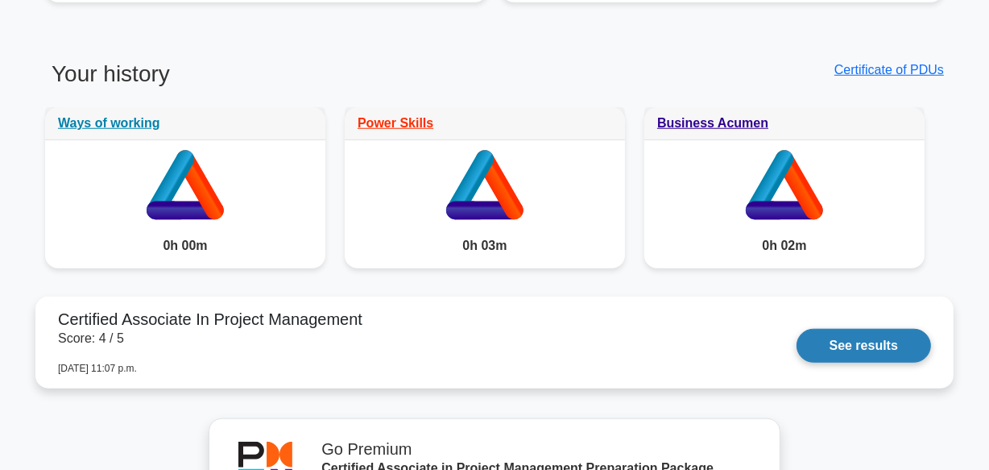
click at [890, 352] on link "See results" at bounding box center [864, 346] width 135 height 34
